Goal: Task Accomplishment & Management: Manage account settings

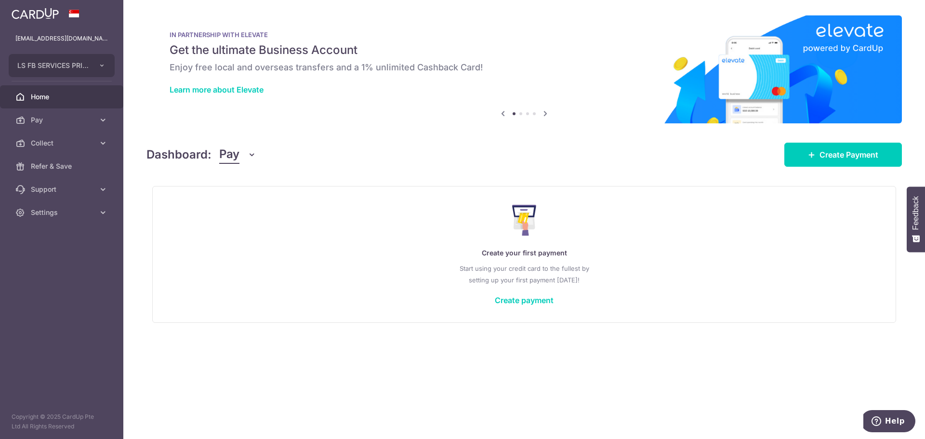
click at [223, 151] on span "Pay" at bounding box center [229, 155] width 20 height 18
click at [248, 209] on link "Collect" at bounding box center [270, 204] width 100 height 23
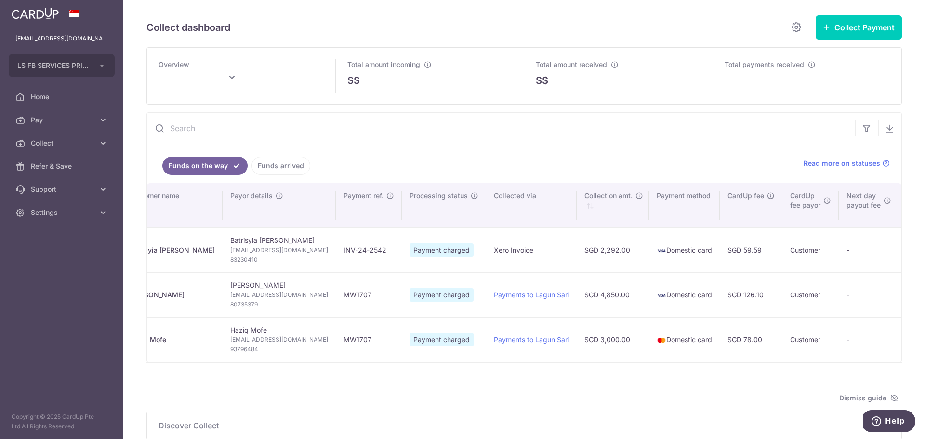
scroll to position [0, 30]
type input "[DATE]"
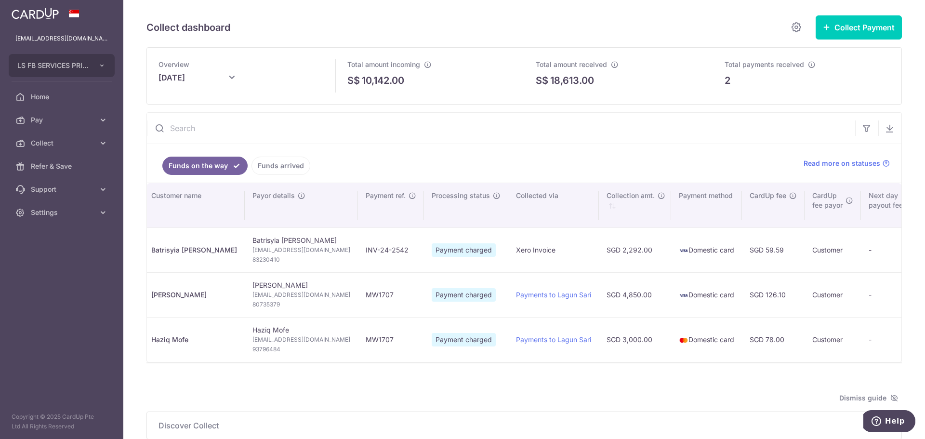
scroll to position [0, 0]
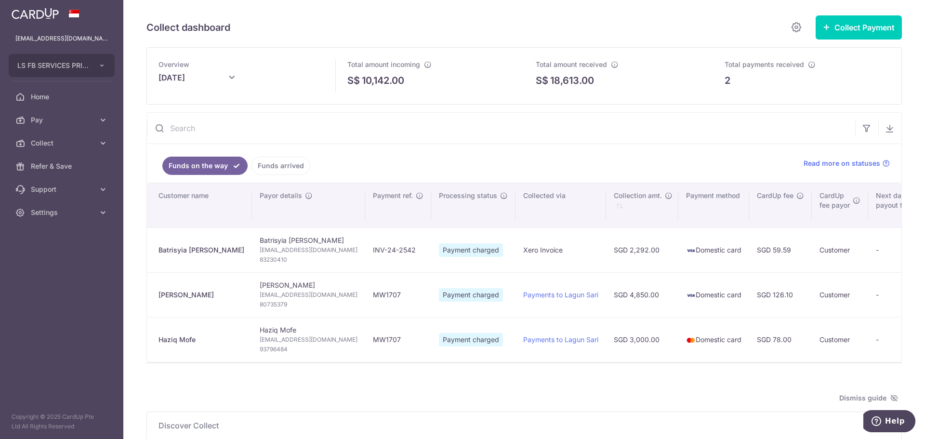
click at [692, 146] on ul "Funds on the way Funds arrived" at bounding box center [469, 163] width 645 height 39
